Goal: Task Accomplishment & Management: Use online tool/utility

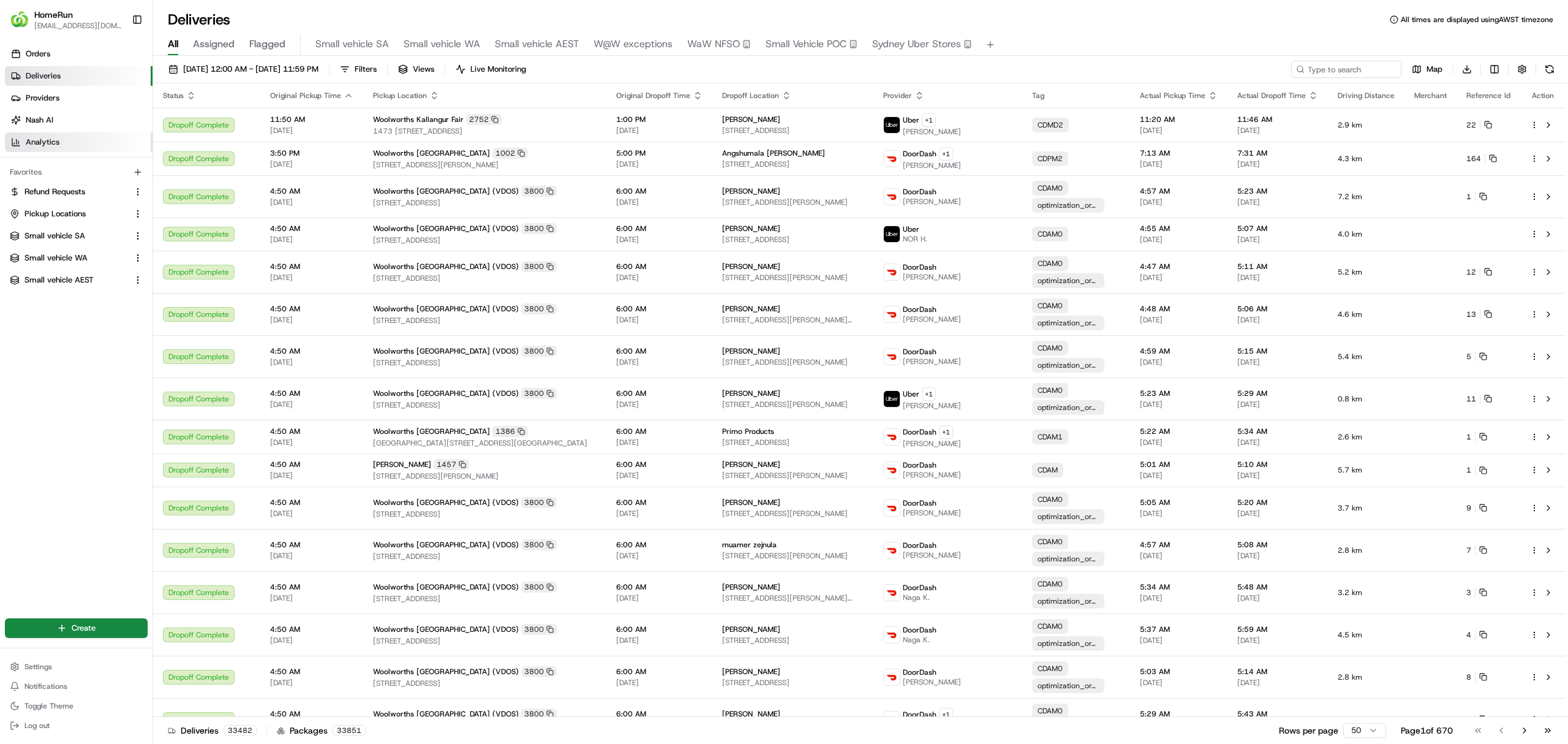
click at [47, 136] on link "Analytics" at bounding box center [79, 142] width 148 height 19
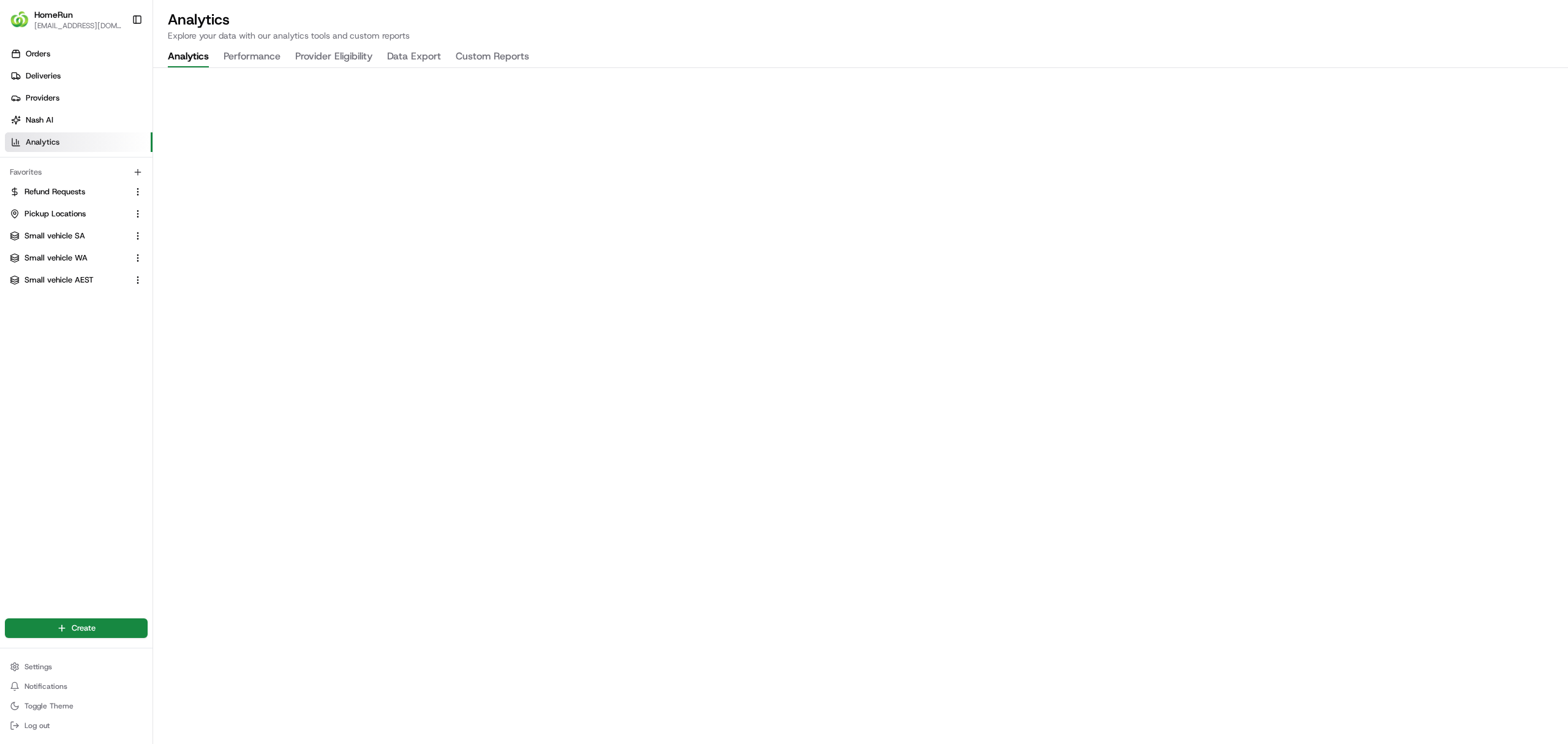
click at [408, 53] on button "Data Export" at bounding box center [414, 57] width 54 height 21
click at [479, 54] on button "Custom Reports" at bounding box center [492, 57] width 73 height 21
